Goal: Information Seeking & Learning: Learn about a topic

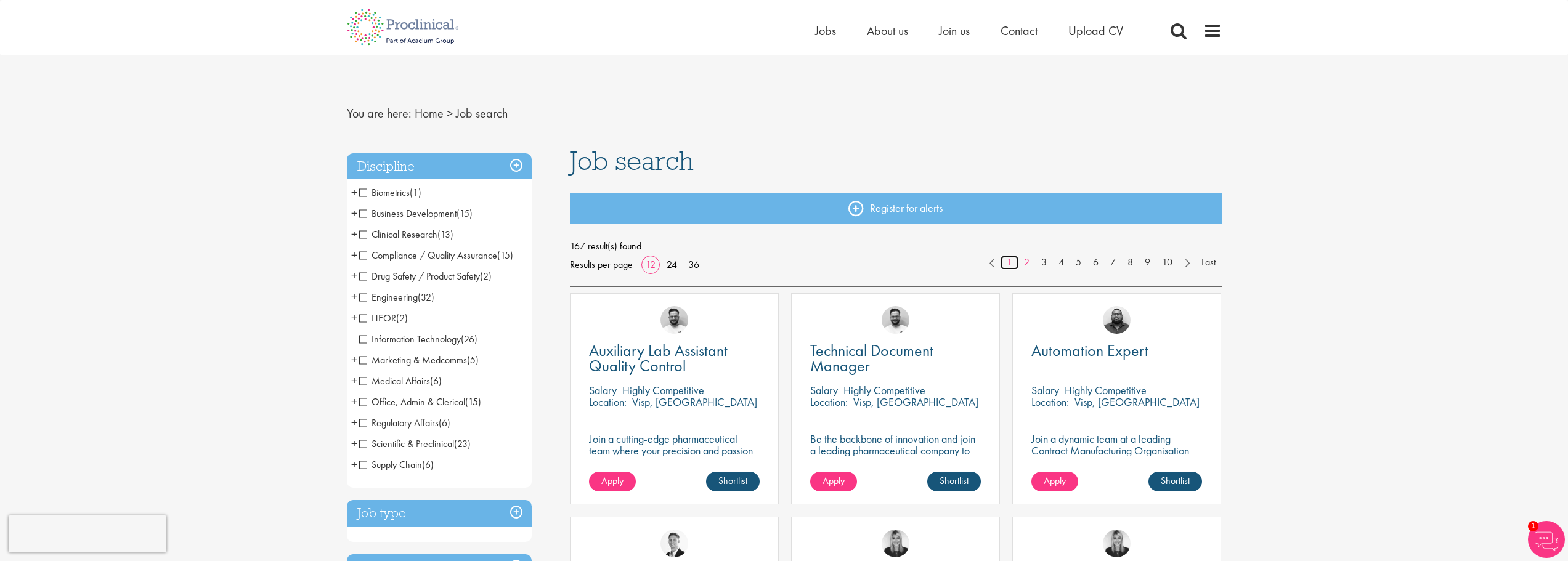
click at [1008, 261] on link "1" at bounding box center [1009, 263] width 18 height 14
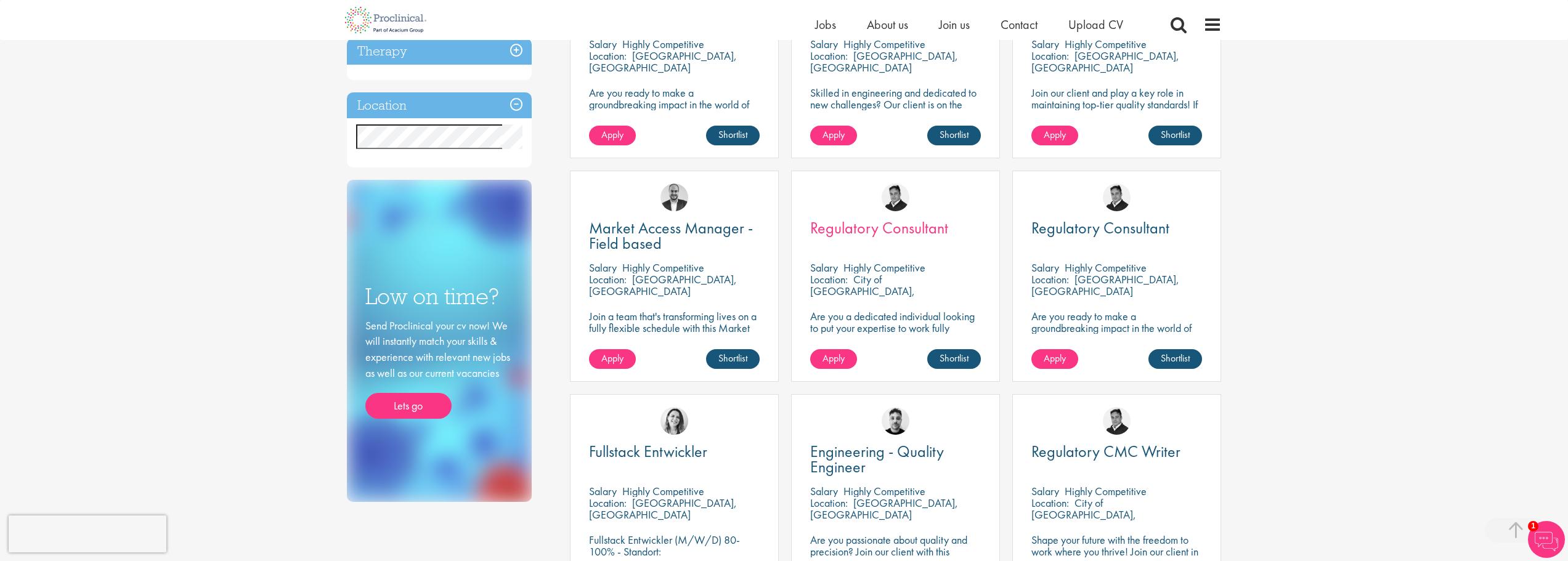
scroll to position [616, 0]
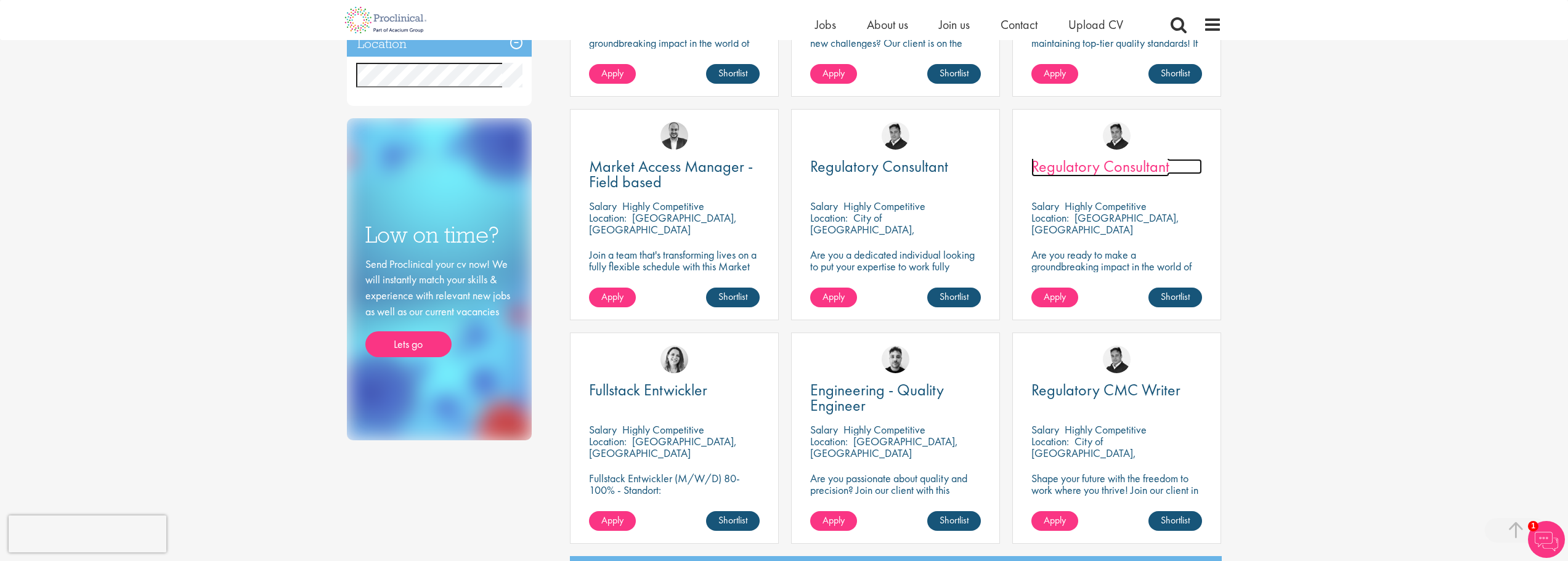
click at [1131, 171] on span "Regulatory Consultant" at bounding box center [1101, 166] width 138 height 21
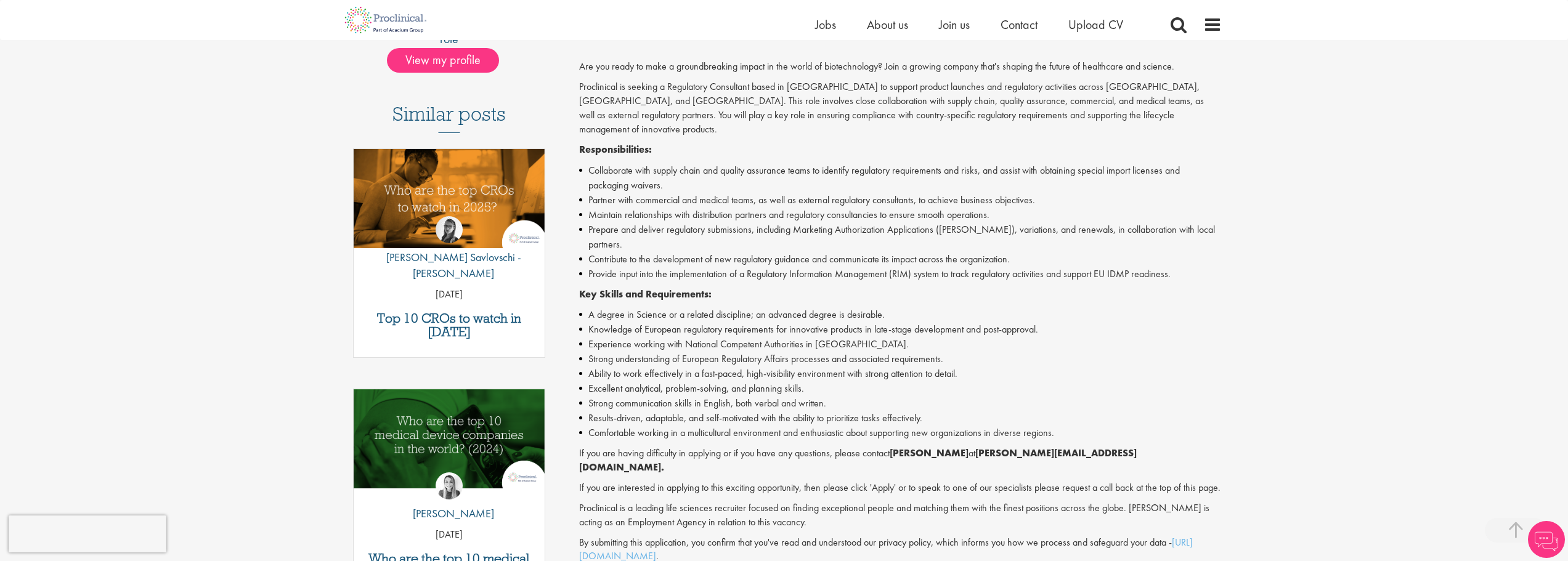
scroll to position [308, 0]
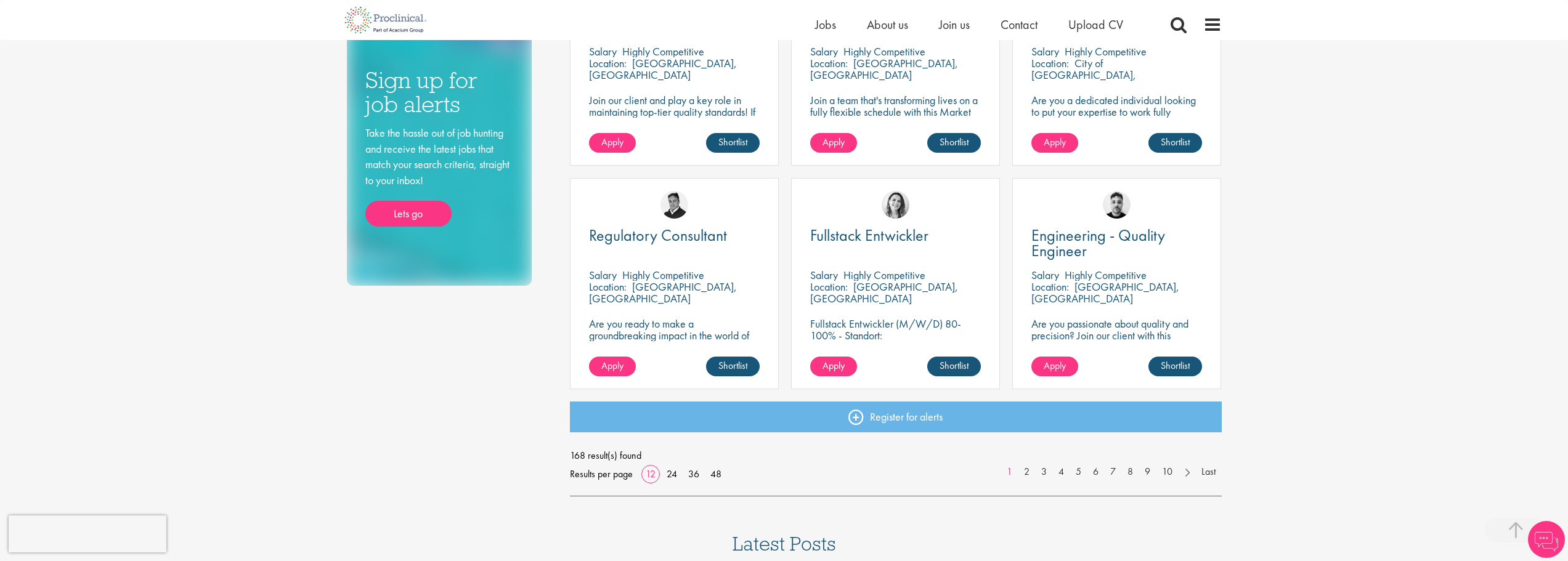
scroll to position [802, 0]
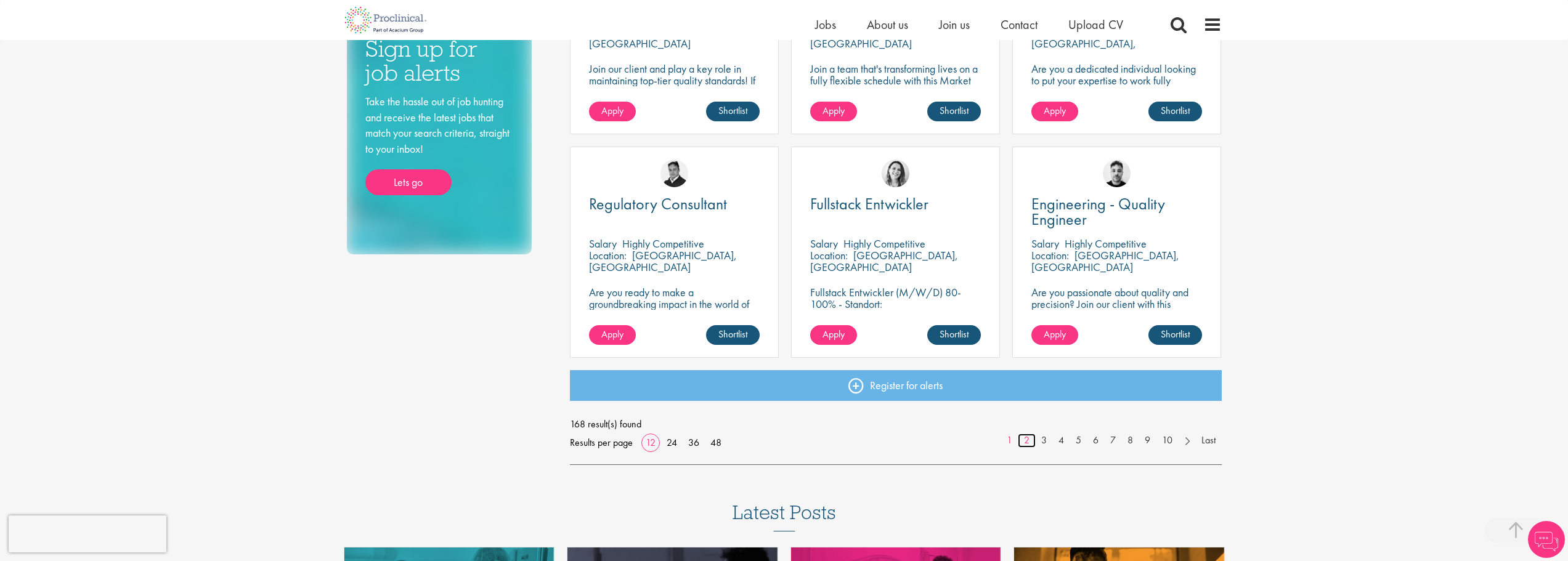
click at [1021, 441] on link "2" at bounding box center [1027, 441] width 18 height 14
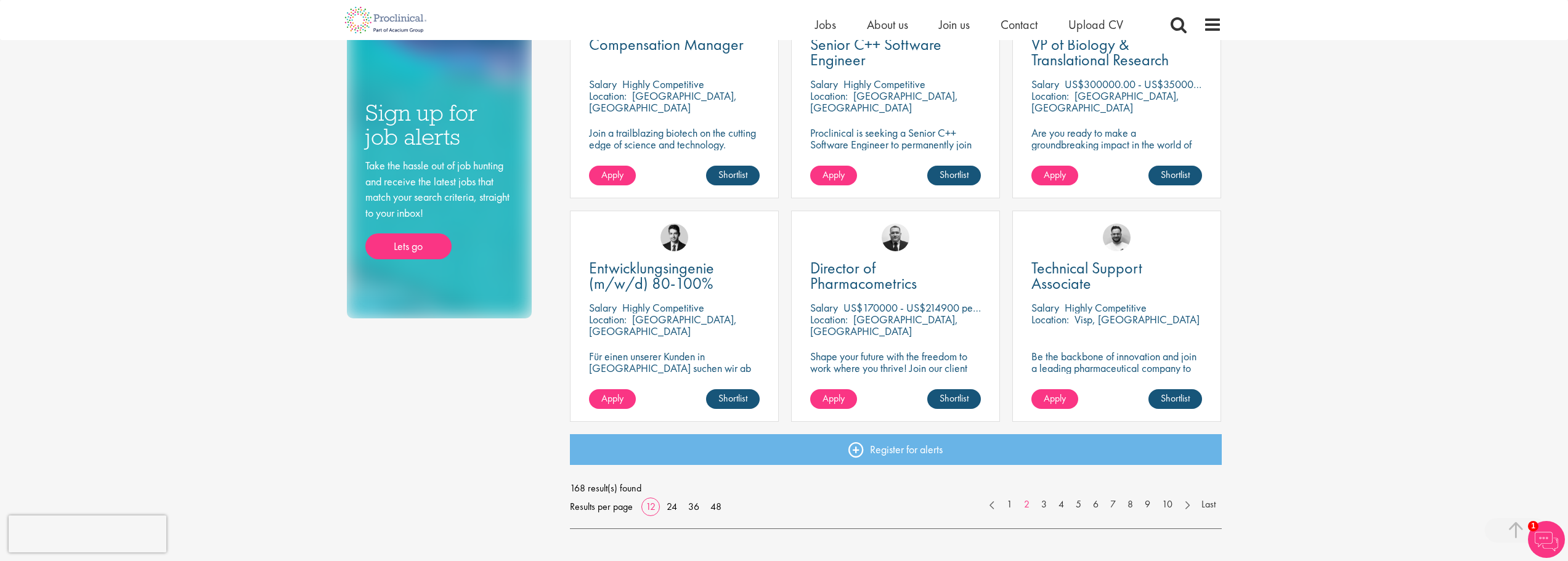
scroll to position [739, 0]
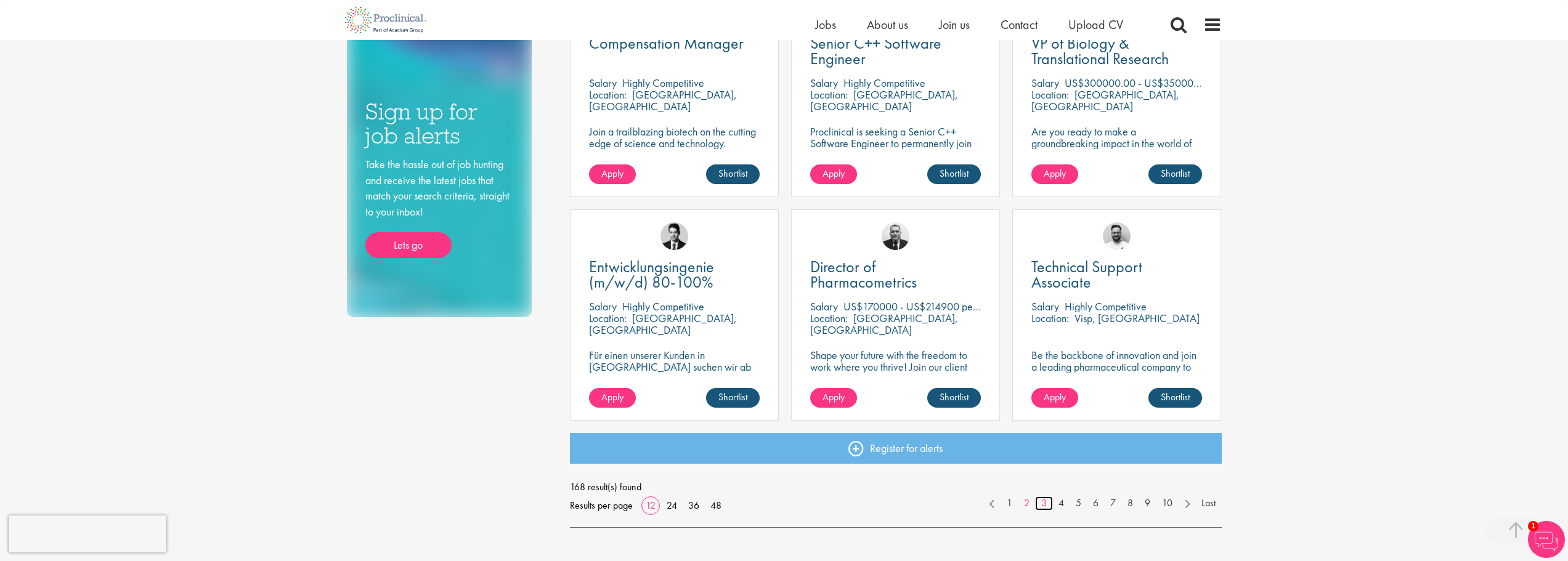
click at [1042, 503] on link "3" at bounding box center [1044, 504] width 18 height 14
